Goal: Information Seeking & Learning: Check status

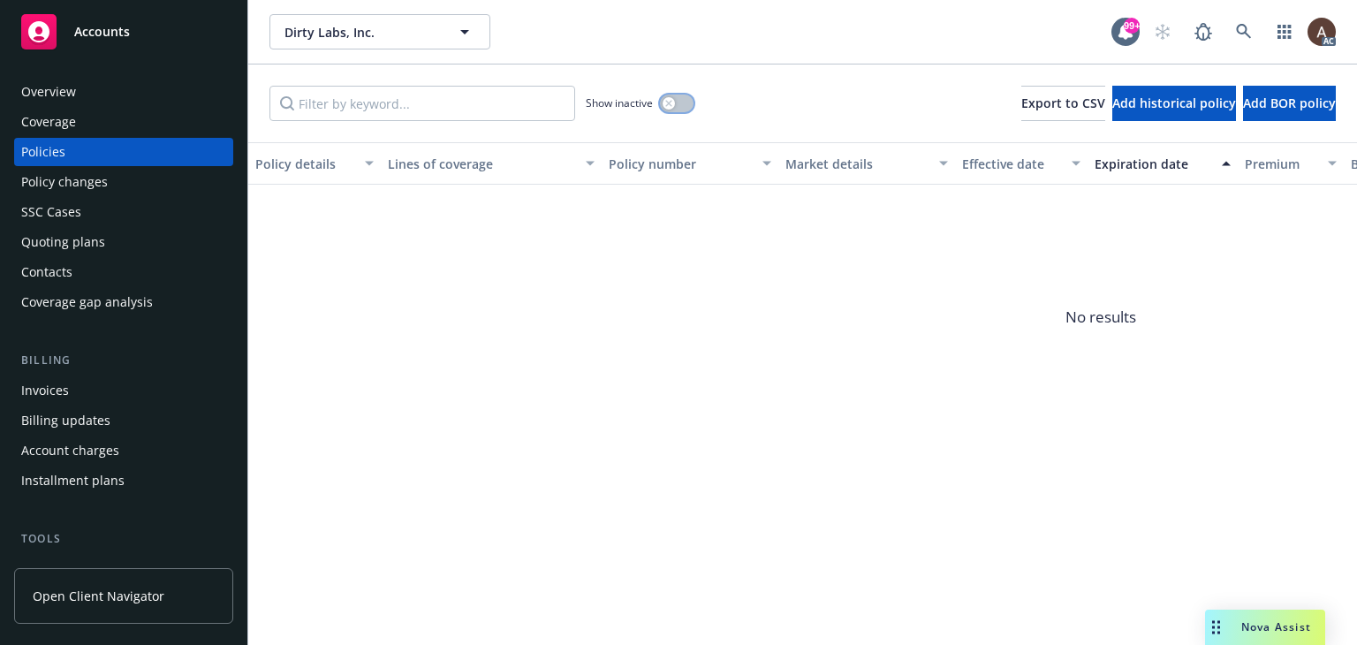
drag, startPoint x: 661, startPoint y: 105, endPoint x: 697, endPoint y: 72, distance: 48.8
click at [661, 105] on button "button" at bounding box center [677, 104] width 34 height 18
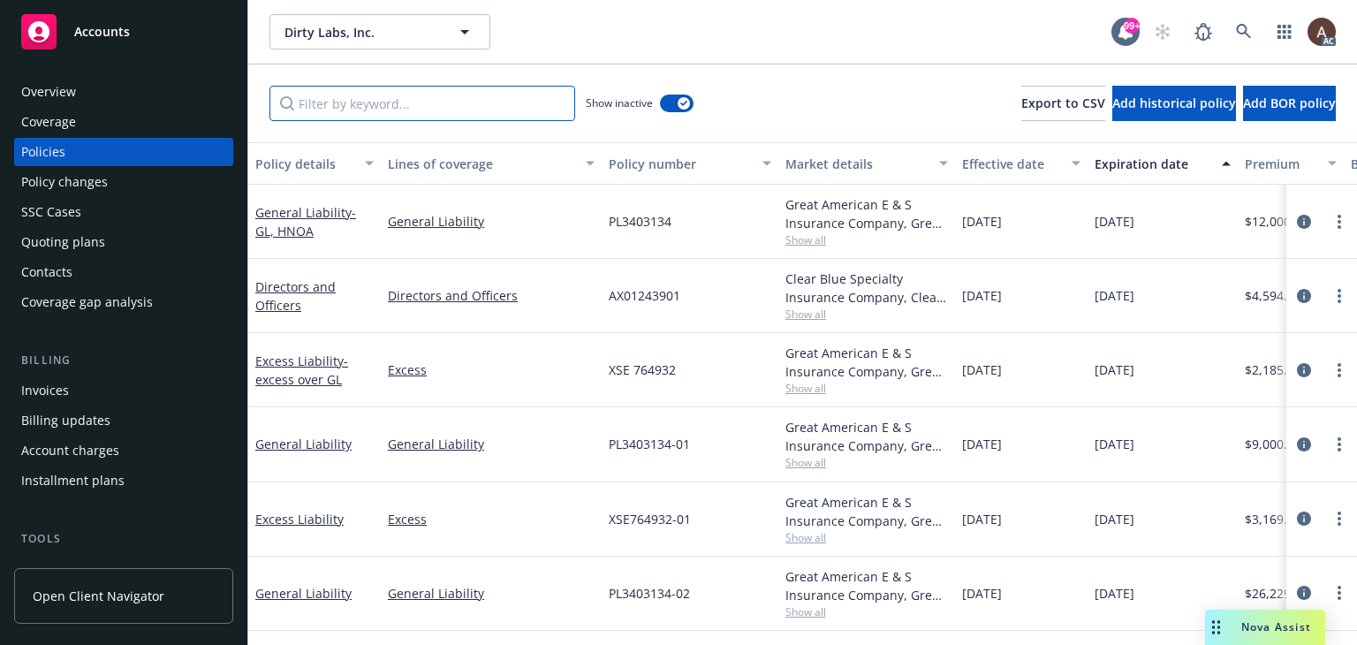
click at [444, 109] on input "Filter by keyword..." at bounding box center [422, 103] width 306 height 35
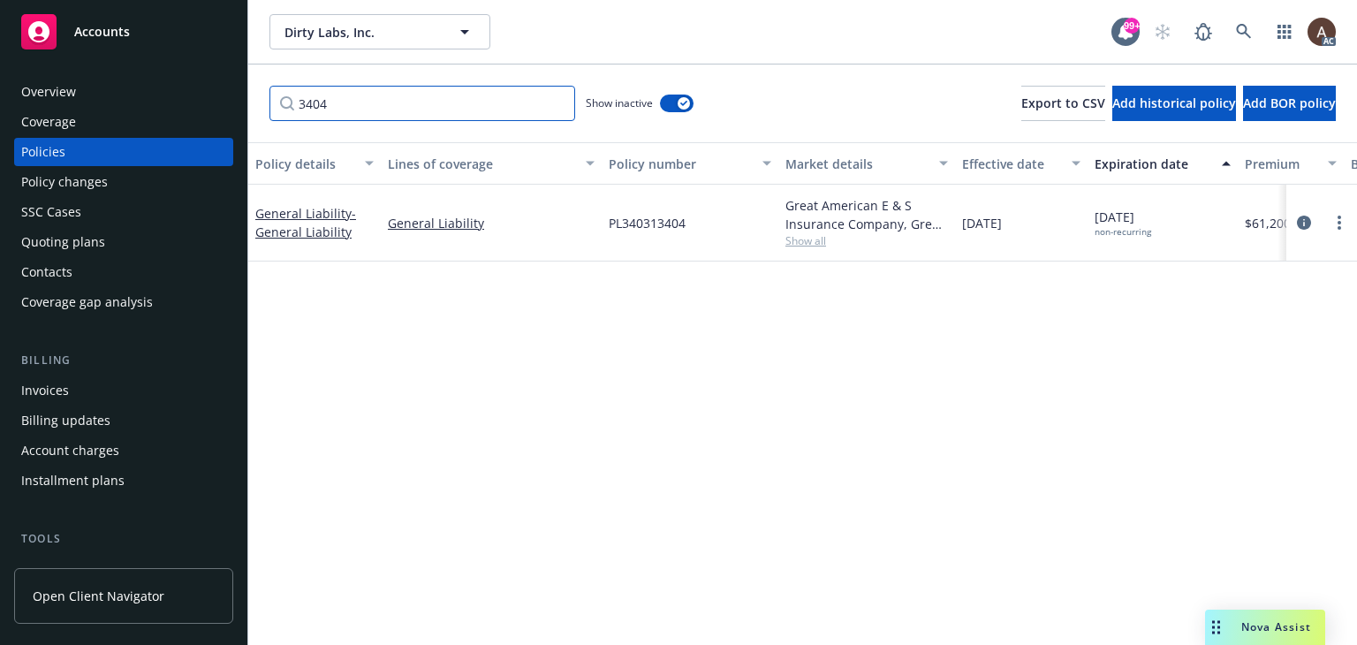
drag, startPoint x: 413, startPoint y: 95, endPoint x: 17, endPoint y: 84, distance: 396.8
click at [17, 84] on div "Accounts Overview Coverage Policies Policy changes SSC Cases Quoting plans Cont…" at bounding box center [678, 322] width 1357 height 645
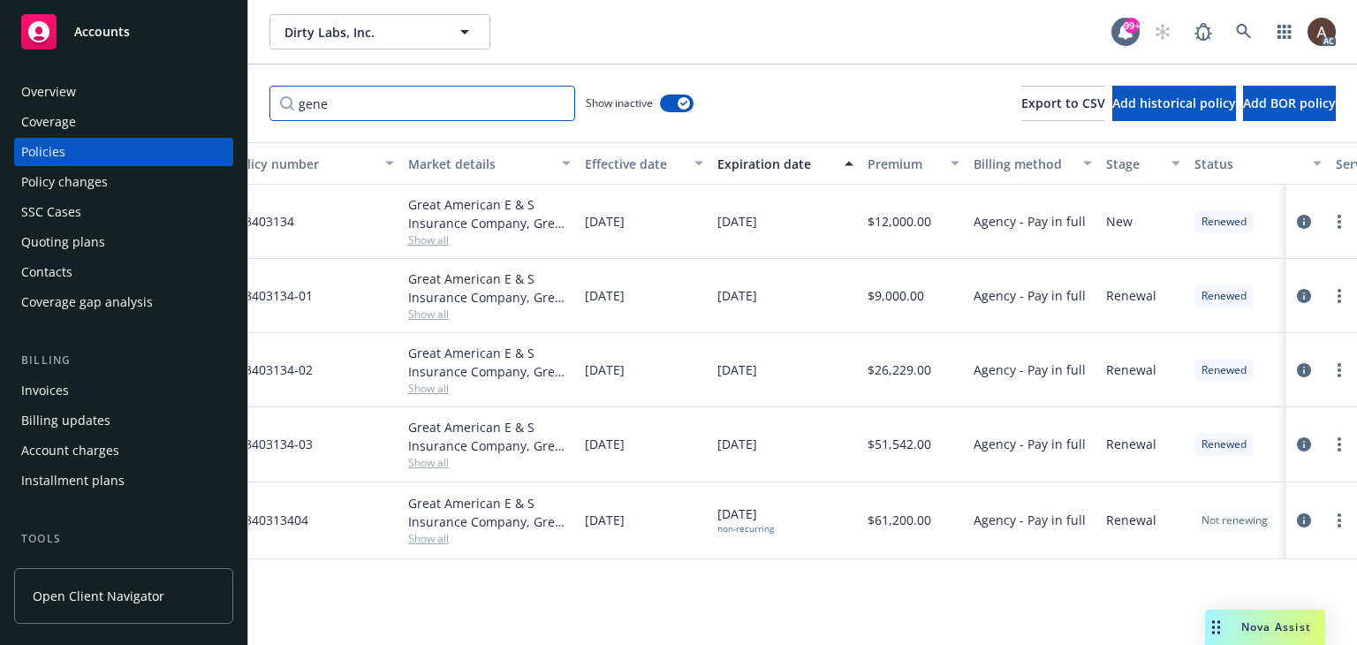
scroll to position [0, 416]
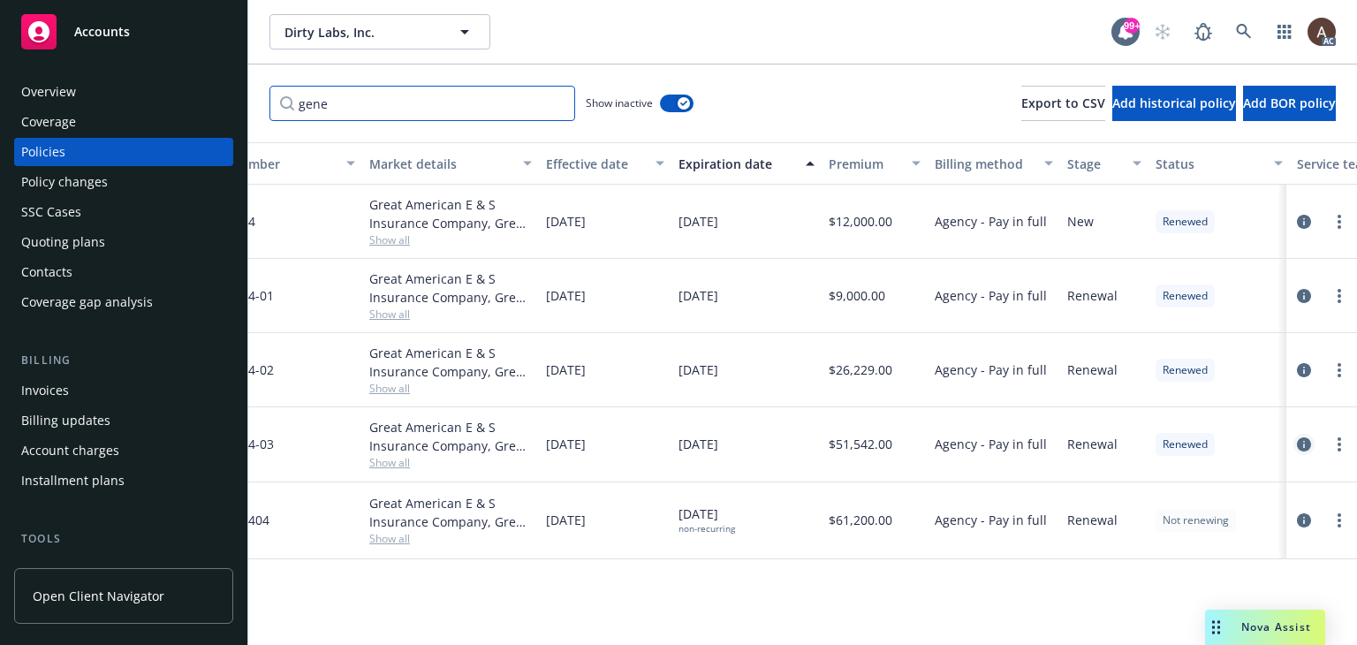
type input "gene"
click at [1306, 444] on icon "circleInformation" at bounding box center [1304, 444] width 14 height 14
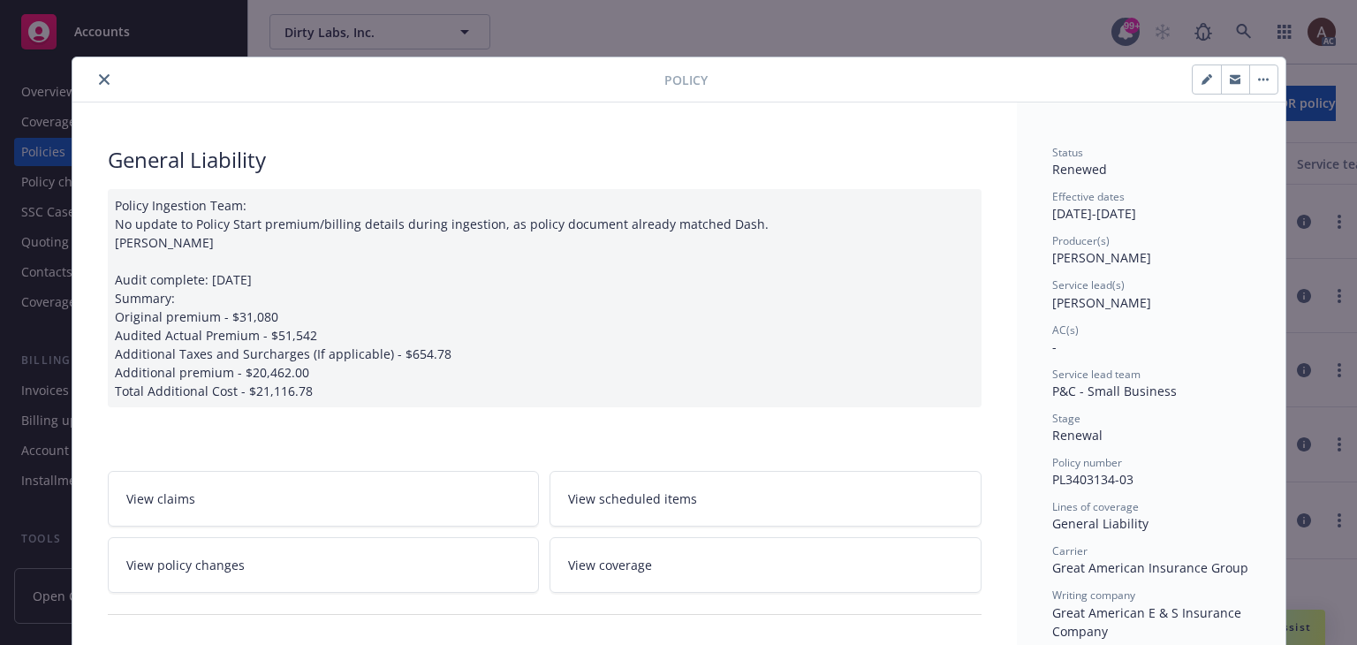
scroll to position [177, 0]
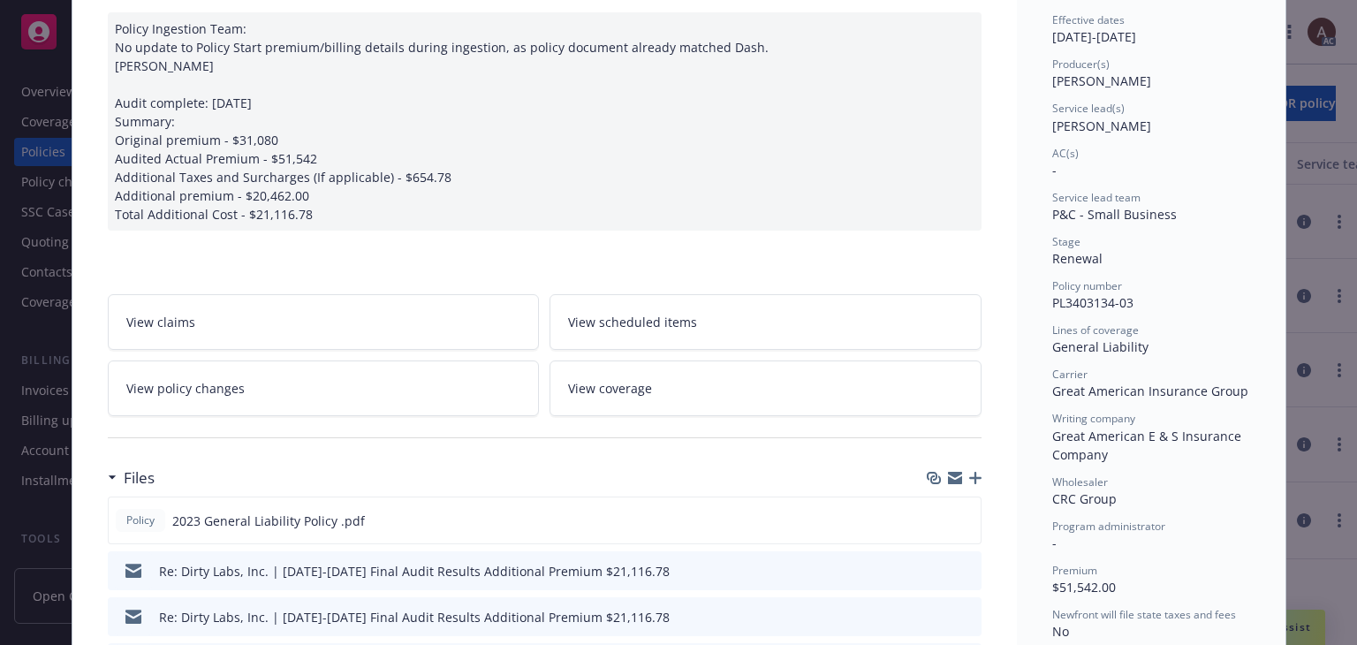
click at [375, 393] on link "View policy changes" at bounding box center [324, 388] width 432 height 56
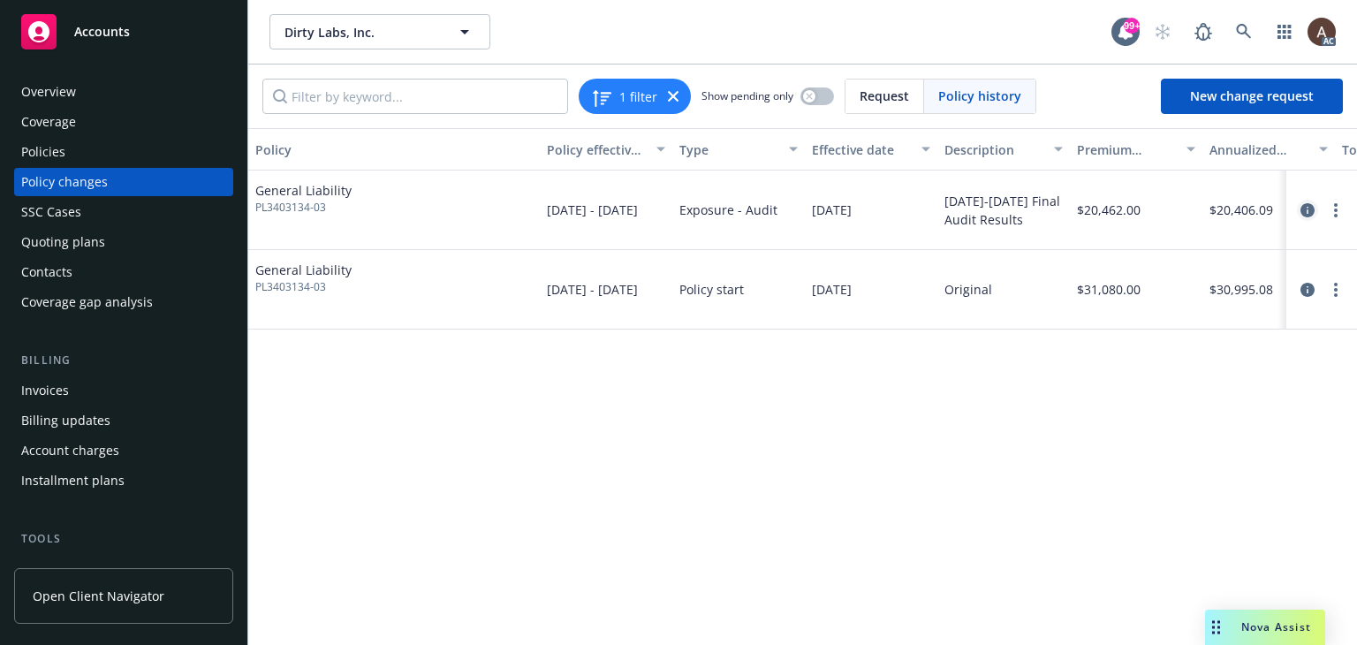
click at [1308, 209] on icon "circleInformation" at bounding box center [1308, 210] width 14 height 14
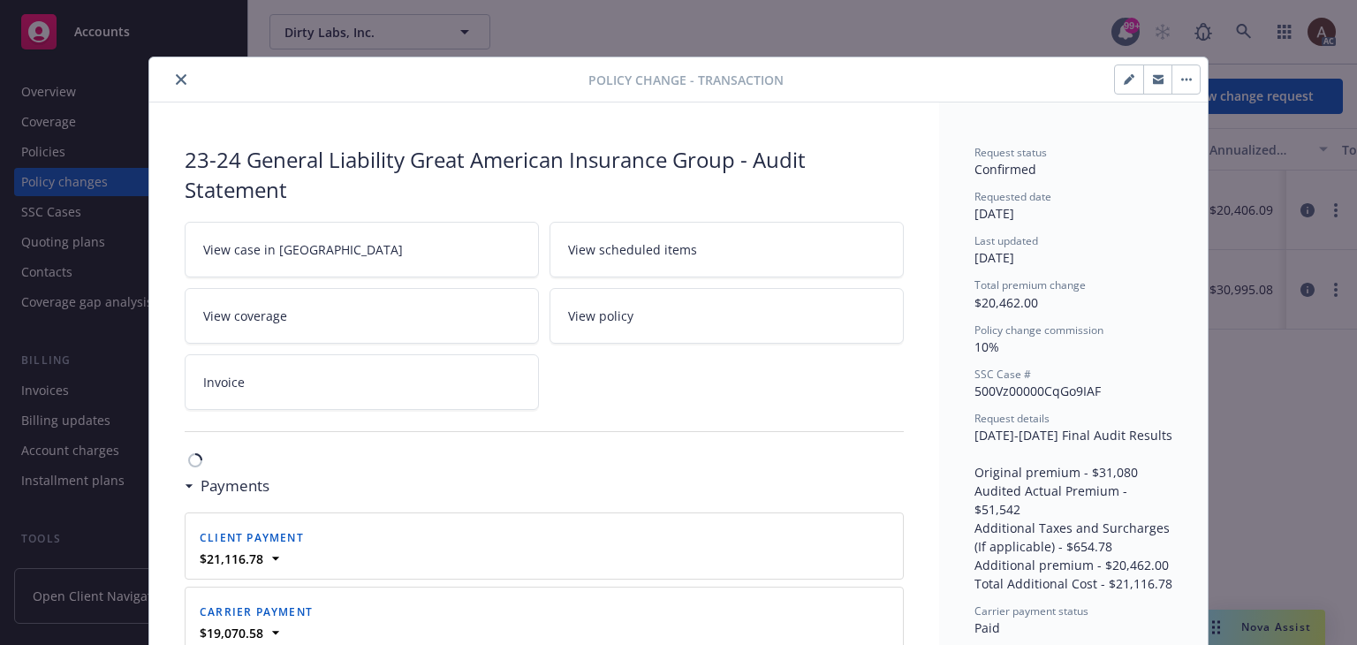
scroll to position [53, 0]
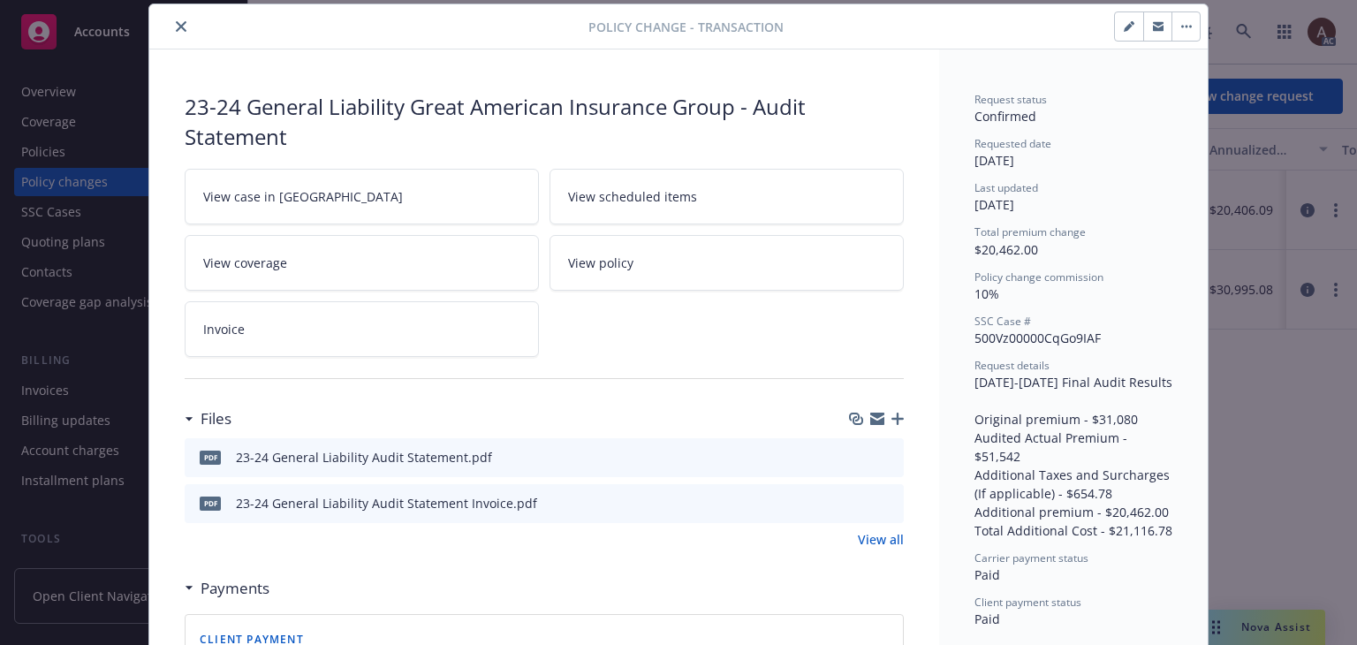
click at [375, 209] on link "View case in [GEOGRAPHIC_DATA]" at bounding box center [362, 197] width 354 height 56
click at [176, 33] on button "close" at bounding box center [181, 26] width 21 height 21
